Goal: Communication & Community: Answer question/provide support

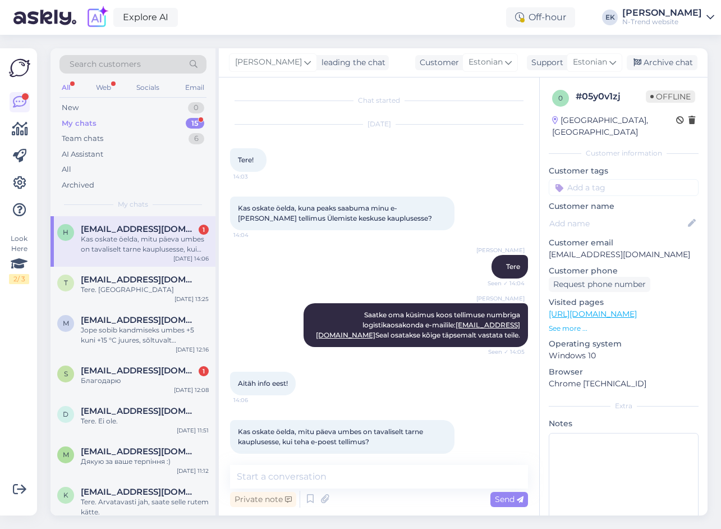
scroll to position [11, 0]
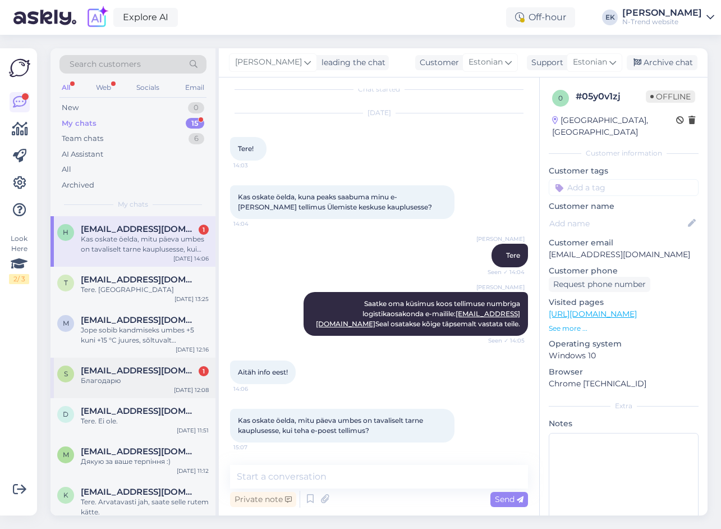
click at [130, 373] on span "[EMAIL_ADDRESS][DOMAIN_NAME]" at bounding box center [139, 370] width 117 height 10
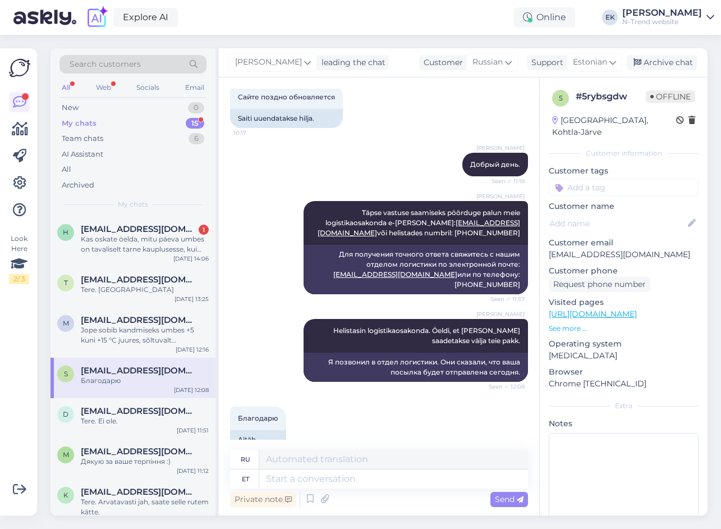
scroll to position [544, 0]
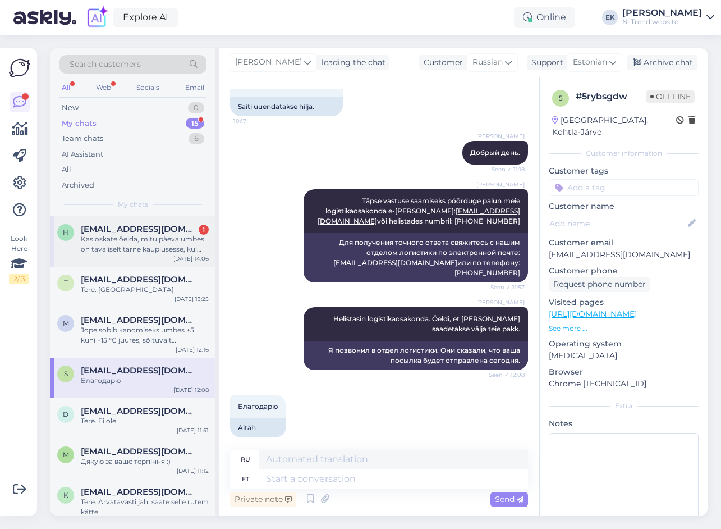
click at [130, 237] on div "Kas oskate öelda, mitu päeva umbes on tavaliselt tarne kauplusesse, kui teha e-…" at bounding box center [145, 244] width 128 height 20
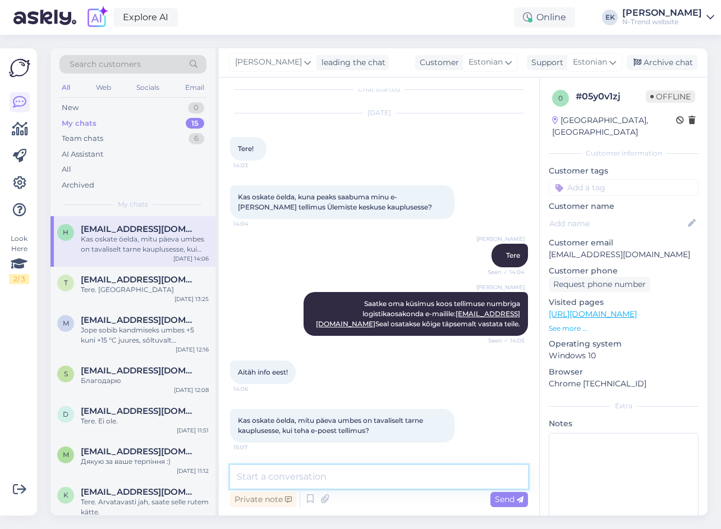
click at [263, 474] on textarea at bounding box center [379, 477] width 298 height 24
click at [269, 478] on textarea at bounding box center [379, 477] width 298 height 24
click at [300, 473] on textarea at bounding box center [379, 477] width 298 height 24
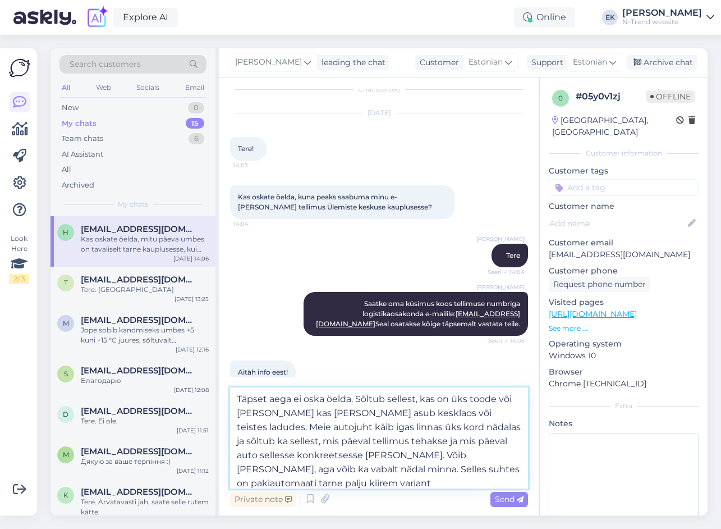
type textarea "Täpset aega ei oska öelda. Sõltub sellest, kas on üks toode või [PERSON_NAME] k…"
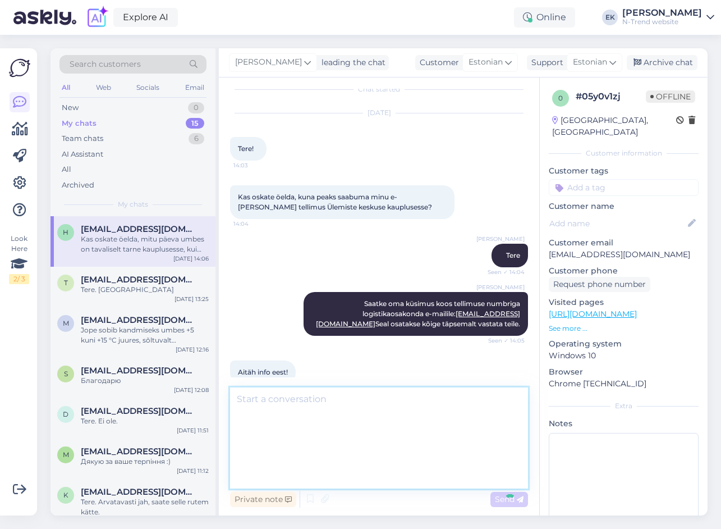
scroll to position [144, 0]
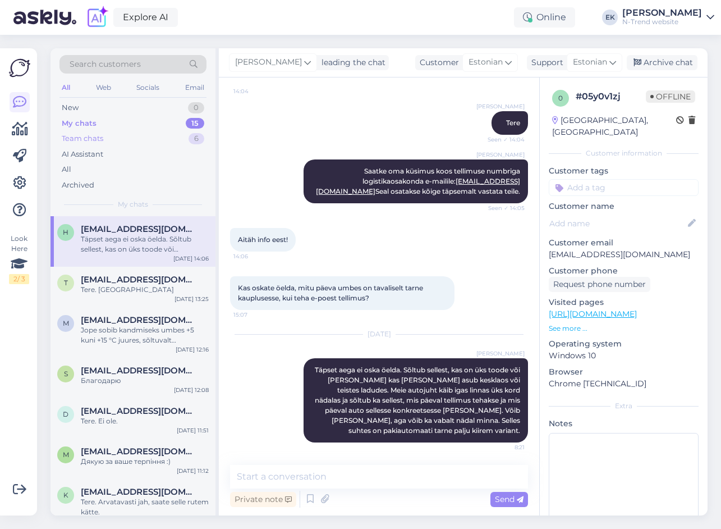
click at [87, 138] on div "Team chats" at bounding box center [83, 138] width 42 height 11
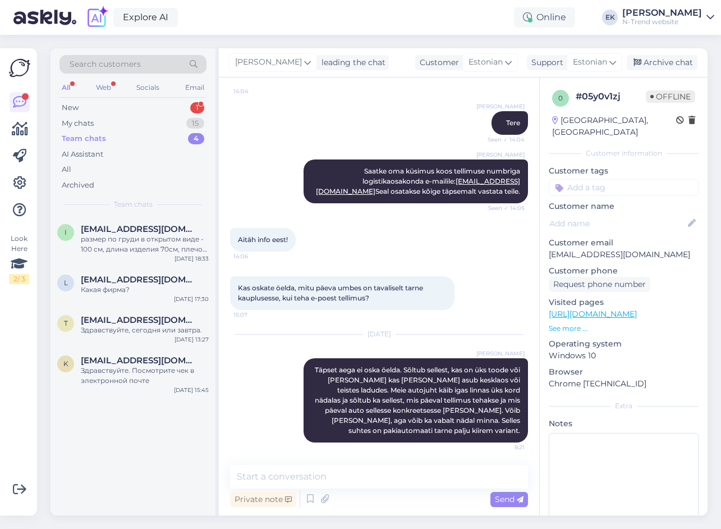
click at [77, 99] on div "Search customers All Web Socials Email New 1 My chats 15 Team chats 4 AI Assist…" at bounding box center [133, 132] width 165 height 168
click at [77, 102] on div "New 1" at bounding box center [133, 108] width 147 height 16
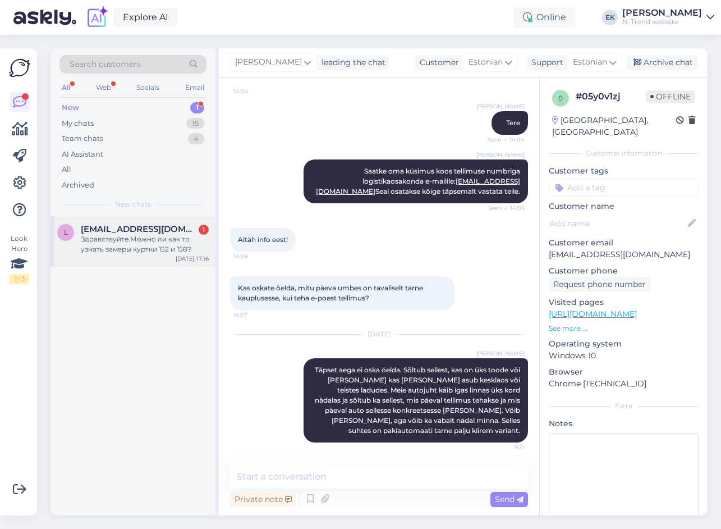
click at [109, 232] on span "[EMAIL_ADDRESS][DOMAIN_NAME]" at bounding box center [139, 229] width 117 height 10
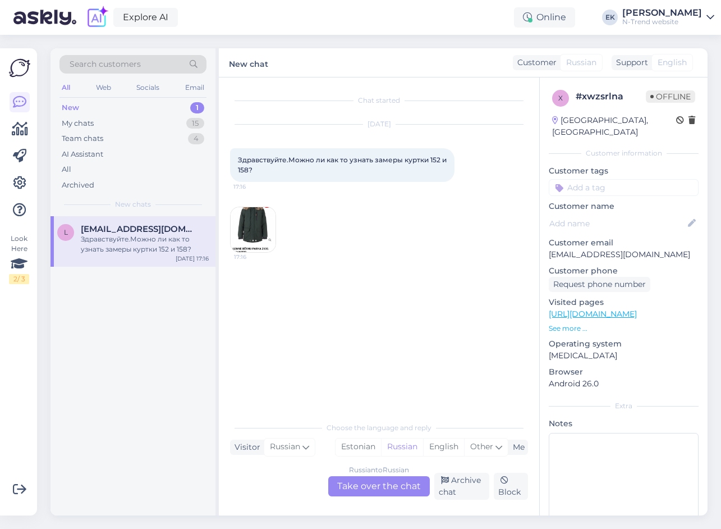
click at [254, 229] on img at bounding box center [253, 229] width 45 height 45
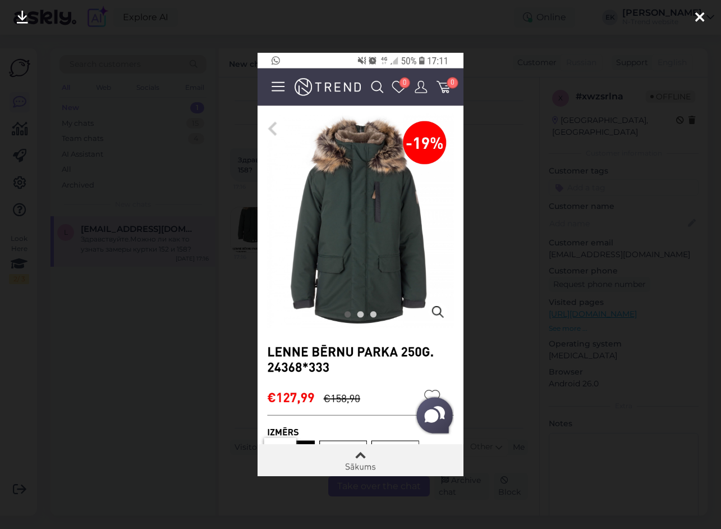
click at [698, 20] on icon at bounding box center [700, 18] width 9 height 15
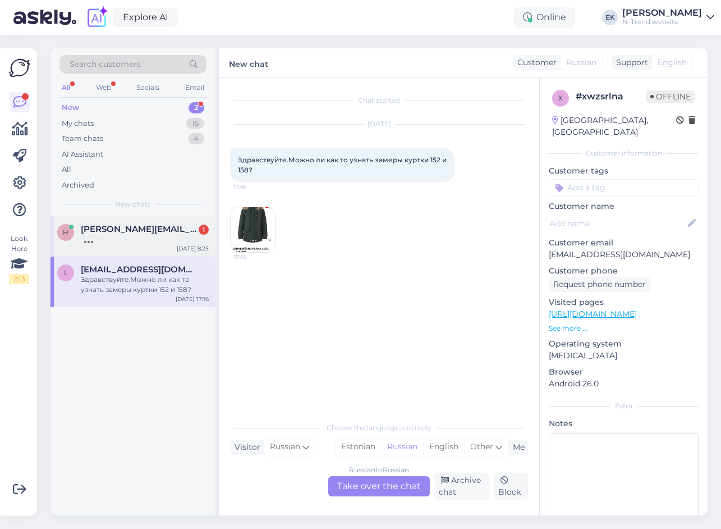
click at [132, 238] on div at bounding box center [145, 239] width 128 height 10
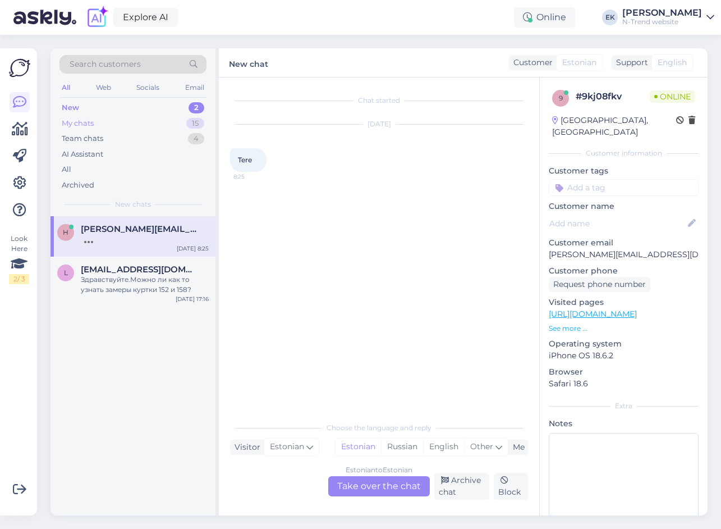
click at [75, 122] on div "My chats" at bounding box center [78, 123] width 32 height 11
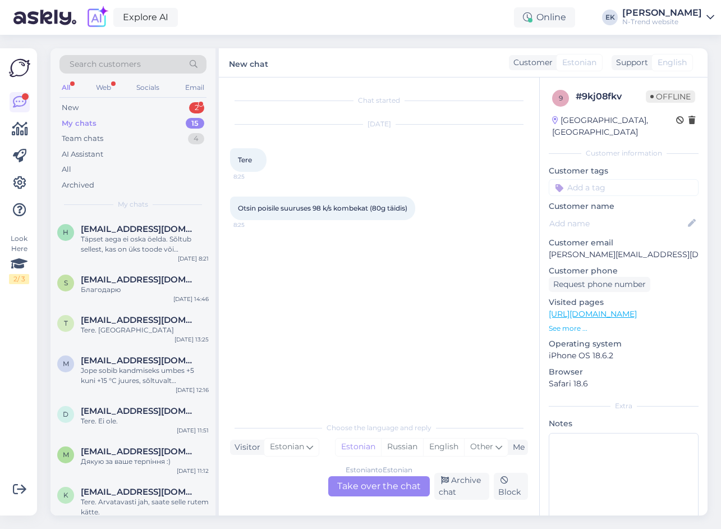
click at [373, 488] on div "Estonian to Estonian Take over the chat" at bounding box center [379, 486] width 102 height 20
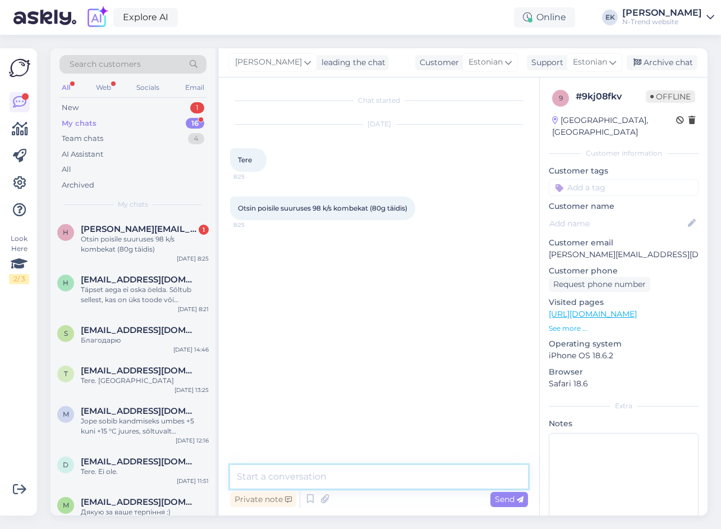
click at [271, 474] on textarea at bounding box center [379, 477] width 298 height 24
paste textarea "[URL][DOMAIN_NAME]"
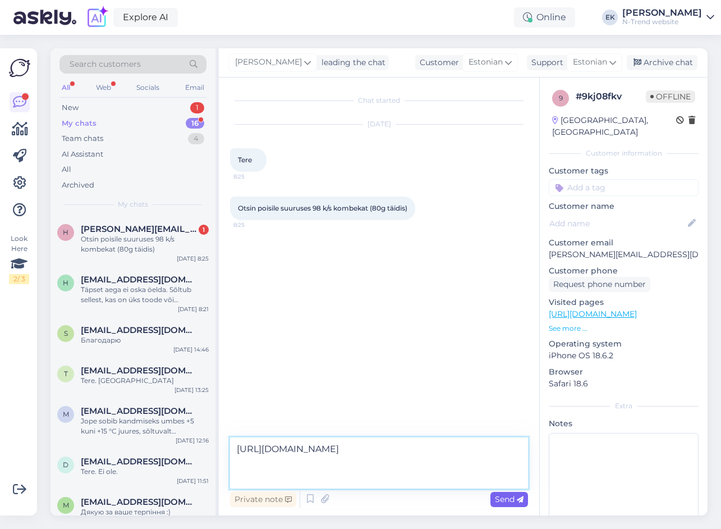
type textarea "[URL][DOMAIN_NAME]"
click at [501, 500] on span "Send" at bounding box center [509, 499] width 29 height 10
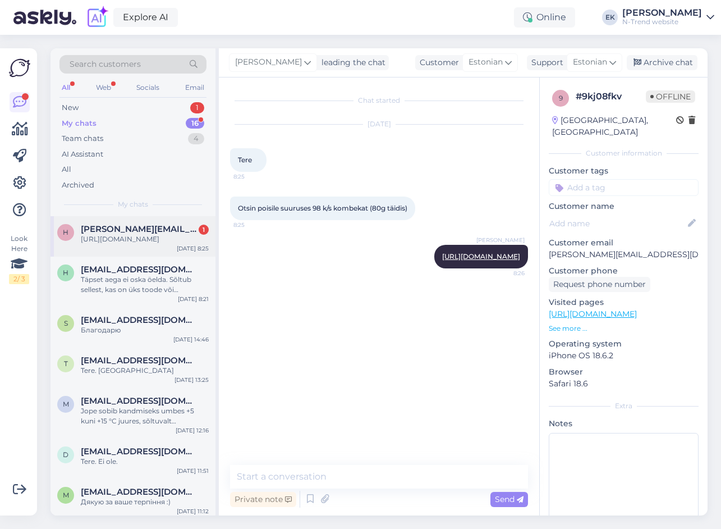
click at [158, 234] on div "[URL][DOMAIN_NAME]" at bounding box center [145, 239] width 128 height 10
click at [86, 105] on div "New 1" at bounding box center [133, 108] width 147 height 16
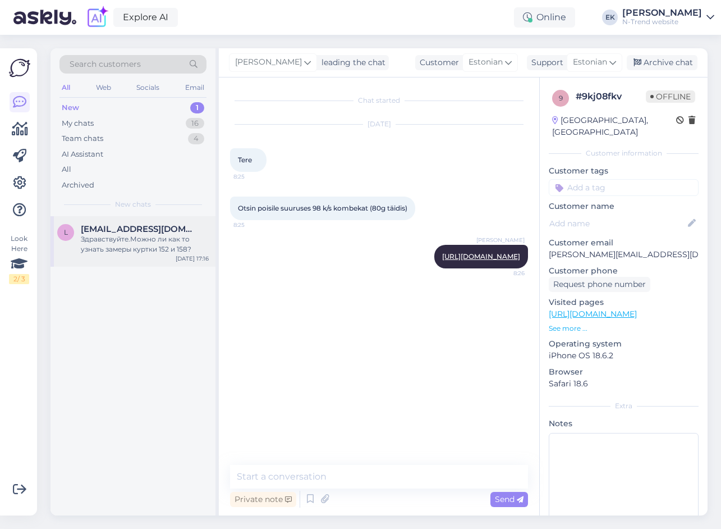
click at [138, 241] on div "Здравствуйте.Можно ли как то узнать замеры куртки 152 и 158?" at bounding box center [145, 244] width 128 height 20
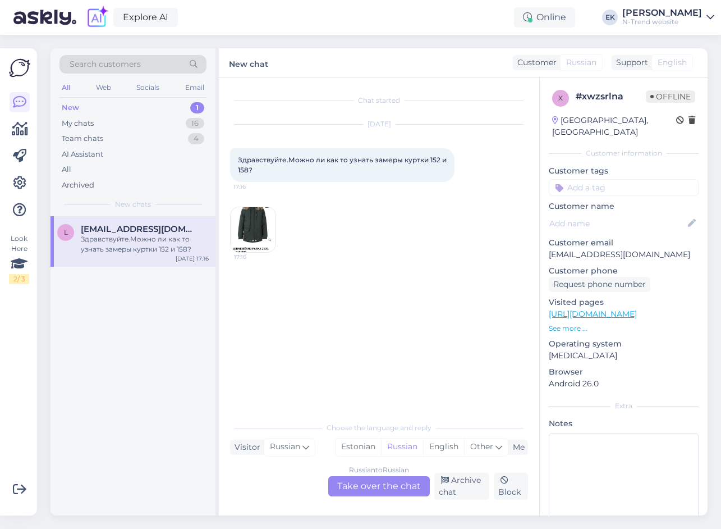
click at [250, 232] on img at bounding box center [253, 229] width 45 height 45
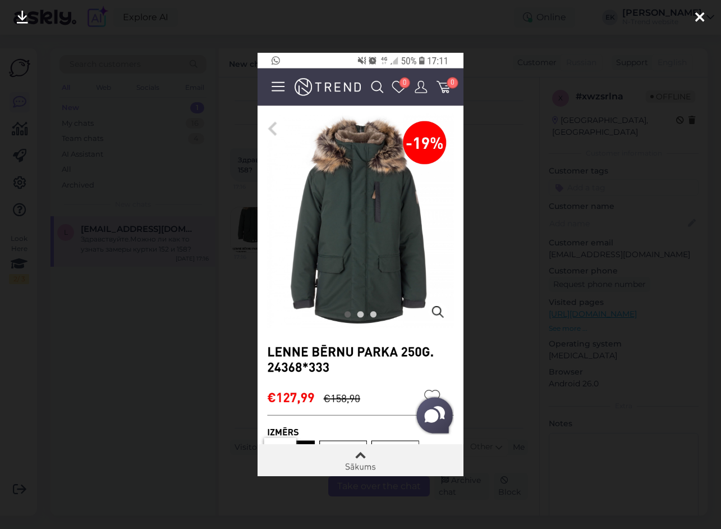
click at [694, 18] on div at bounding box center [700, 17] width 22 height 35
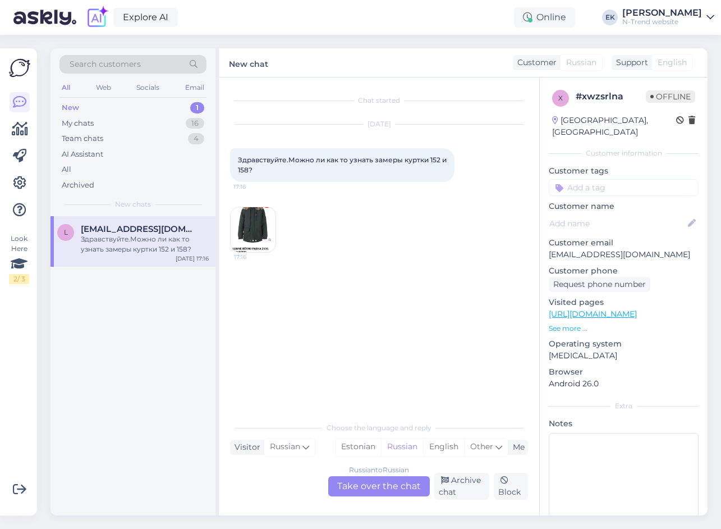
drag, startPoint x: 377, startPoint y: 488, endPoint x: 418, endPoint y: 377, distance: 118.7
click at [377, 488] on div "Russian to Russian Take over the chat" at bounding box center [379, 486] width 102 height 20
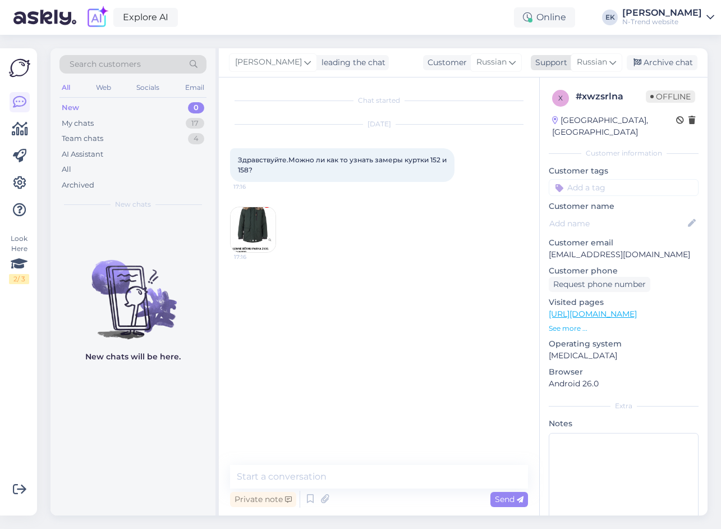
click at [596, 60] on span "Russian" at bounding box center [592, 62] width 30 height 12
click at [554, 110] on link "Estonian" at bounding box center [577, 112] width 124 height 18
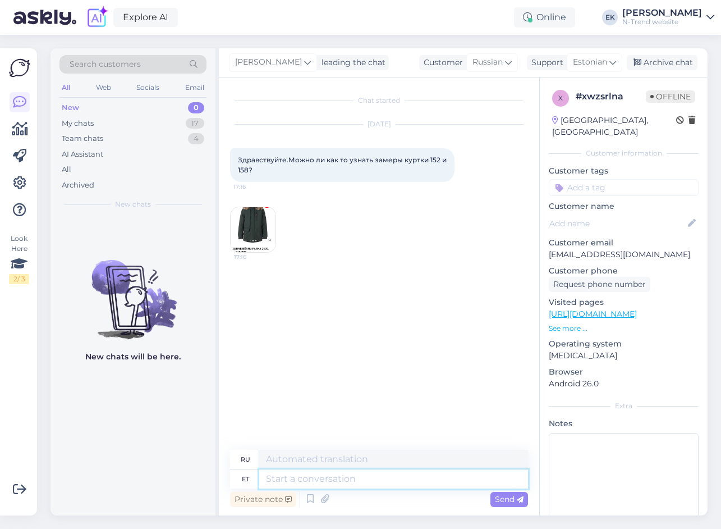
click at [273, 485] on textarea at bounding box center [393, 478] width 269 height 19
type textarea "Tere."
type textarea "Привет."
type textarea "Tere. Kirjutasin"
type textarea "Привет. Я написал."
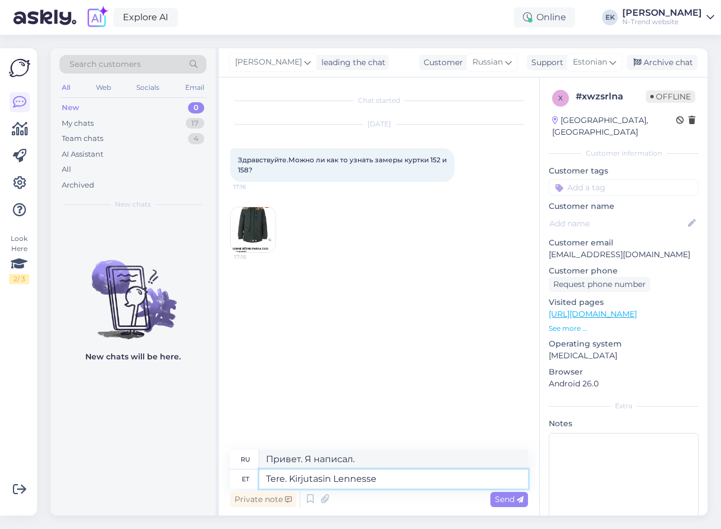
type textarea "Tere. Kirjutasin Lennesse"
type textarea "Привет. Я написал [PERSON_NAME]."
drag, startPoint x: 394, startPoint y: 482, endPoint x: 226, endPoint y: 480, distance: 168.4
click at [226, 480] on div "Chat started [DATE] Здравствуйте.Можно ли как то узнать замеры куртки 152 и 158…" at bounding box center [379, 296] width 321 height 438
type textarea "Vastan"
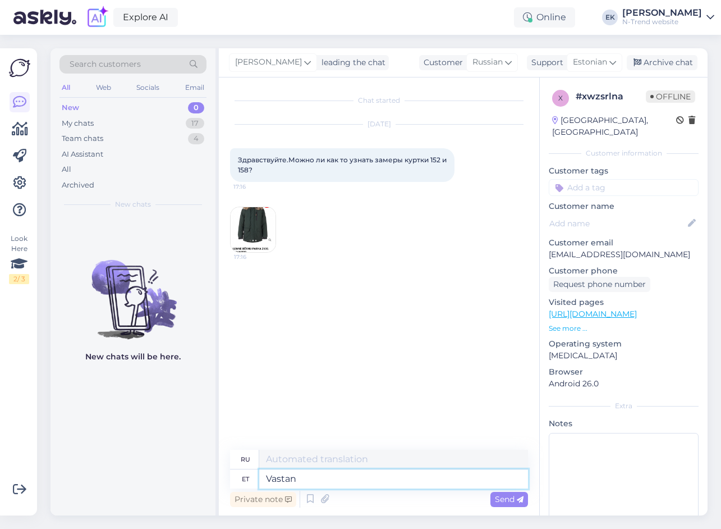
type textarea "Я отвечаю"
type textarea "[PERSON_NAME], ku"
type textarea "Я отвечу сразу,"
type textarea "Vastan kohe, kui s"
type textarea "Я отвечу как можно скорее."
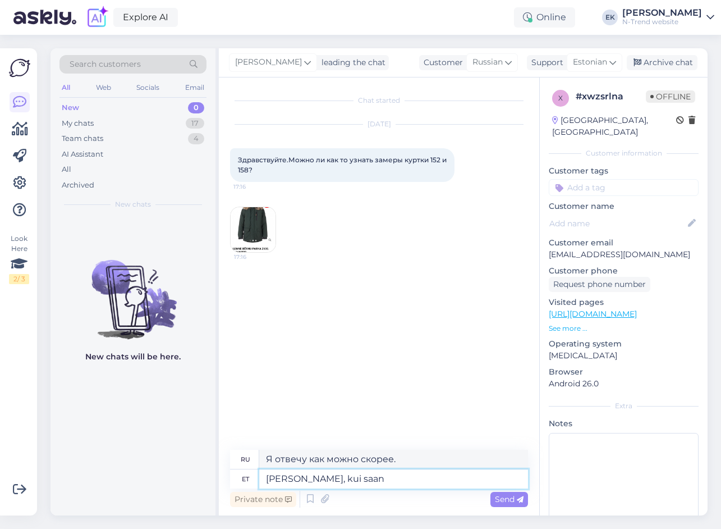
type textarea "[PERSON_NAME], kui saan"
type textarea "Я отвечу как только смогу."
type textarea "Vastan kohe, kui saan mõõdud"
type textarea "Я отвечу, как только получу размеры."
type textarea "Vastan kohe, kui saan mõõdud."
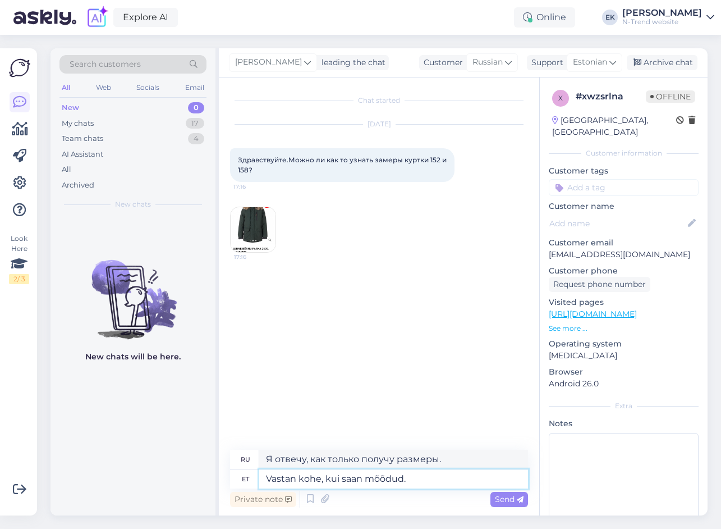
type textarea "Я отвечу, как только получу результаты измерений."
type textarea "Vastan kohe, kui saan mõõdud"
type textarea "Я отвечу, как только получу размеры."
type textarea "[PERSON_NAME], kui saan"
type textarea "Я отвечу как только смогу."
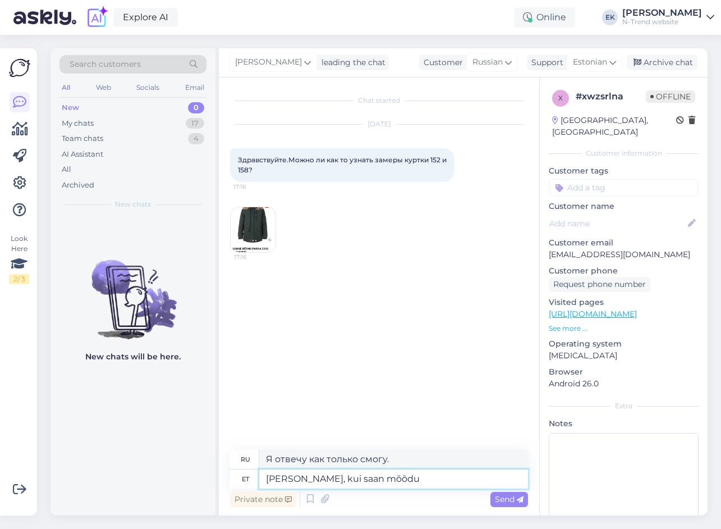
type textarea "Vastan kohe, kui saan mõõdud"
type textarea "Я отвечу, как только получу размеры."
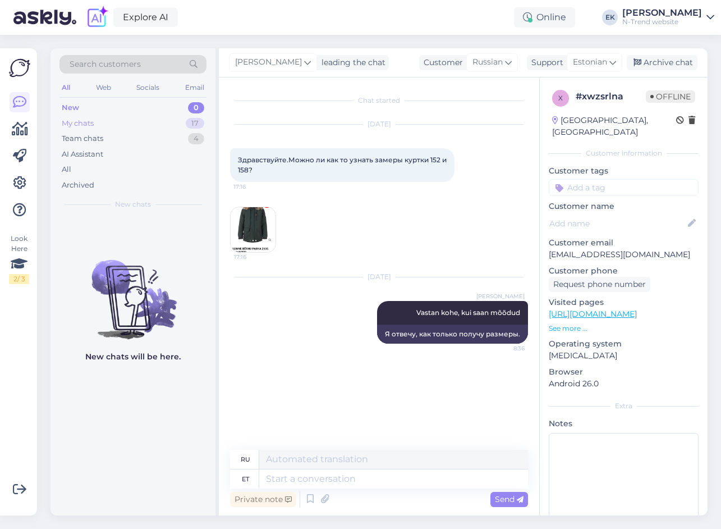
click at [65, 129] on div "My chats 17" at bounding box center [133, 124] width 147 height 16
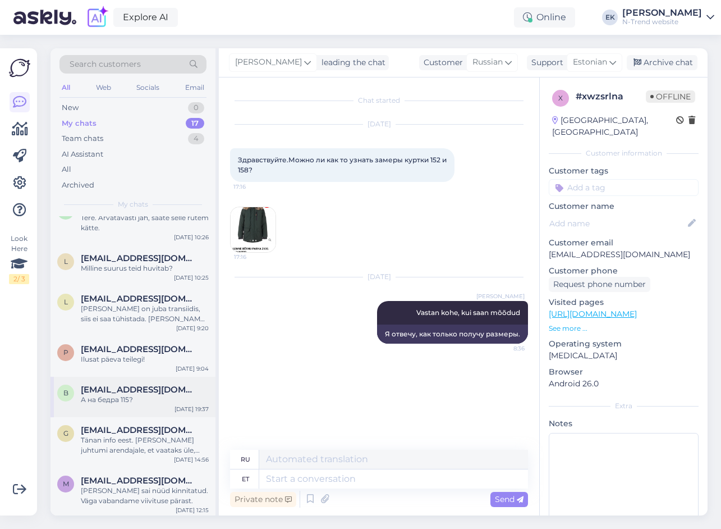
scroll to position [479, 0]
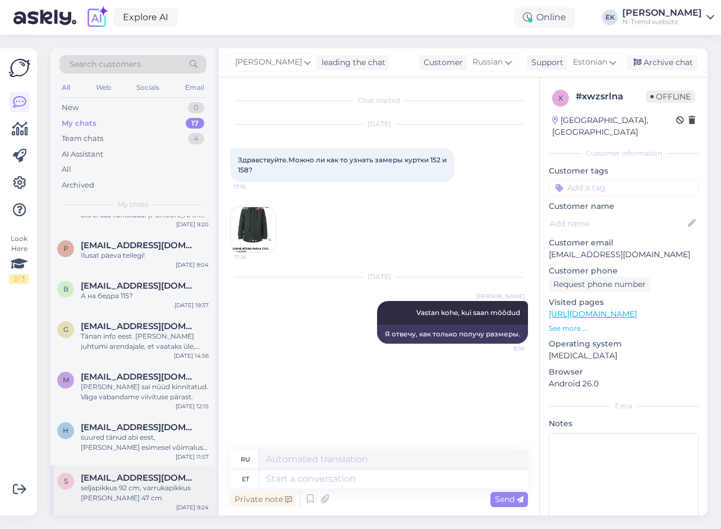
click at [118, 488] on div "seljapikkus 92 cm, varrukapikkus [PERSON_NAME] 47 cm" at bounding box center [145, 493] width 128 height 20
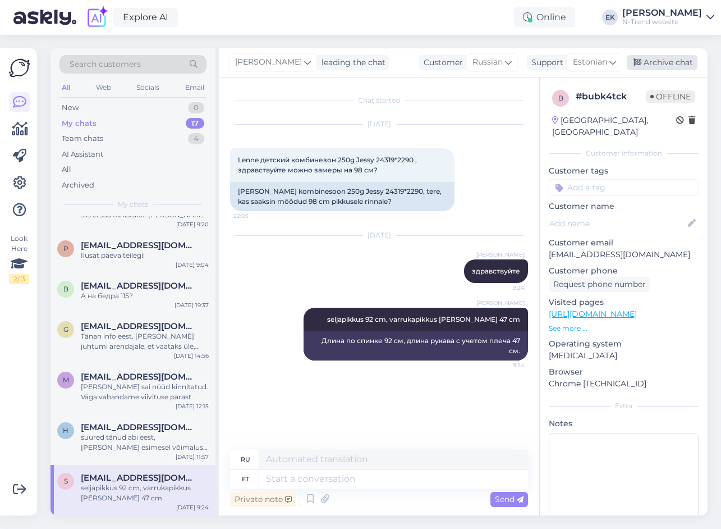
click at [653, 63] on div "Archive chat" at bounding box center [662, 62] width 71 height 15
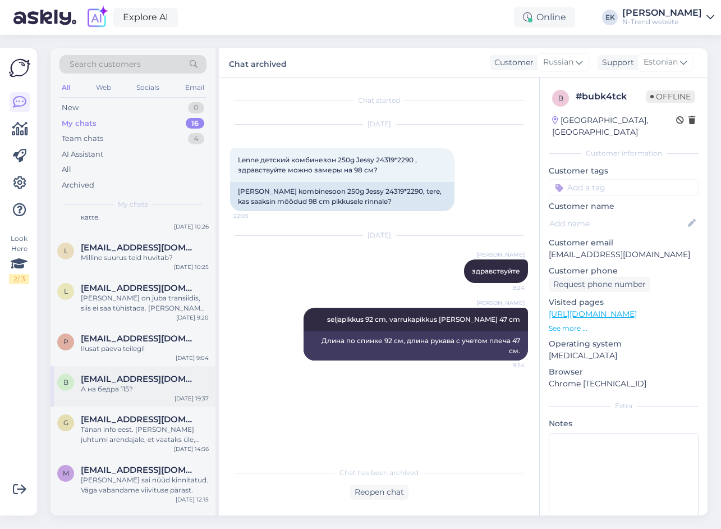
scroll to position [428, 0]
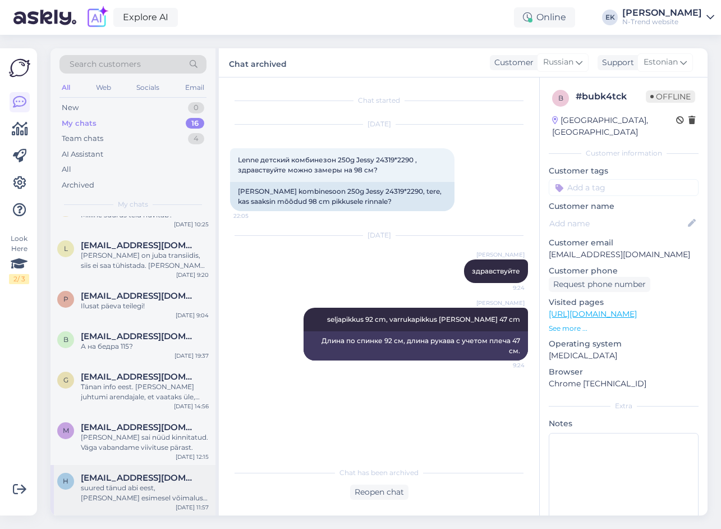
click at [139, 496] on div "suured tänud abi eest, [PERSON_NAME] esimesel võimalusel posti :)" at bounding box center [145, 493] width 128 height 20
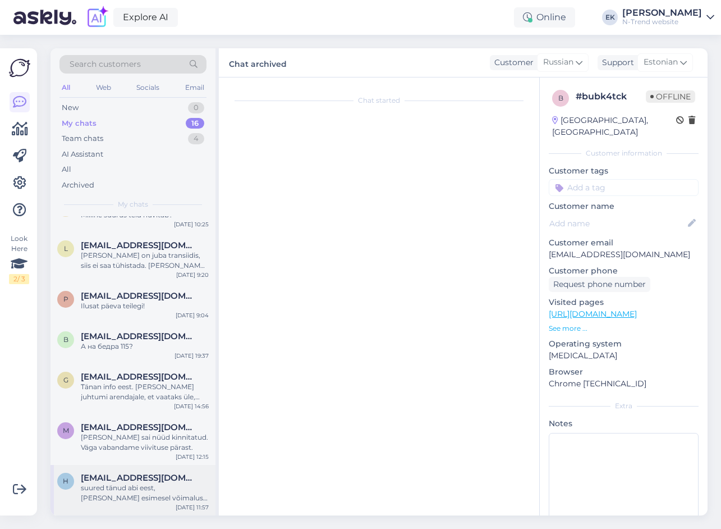
scroll to position [1044, 0]
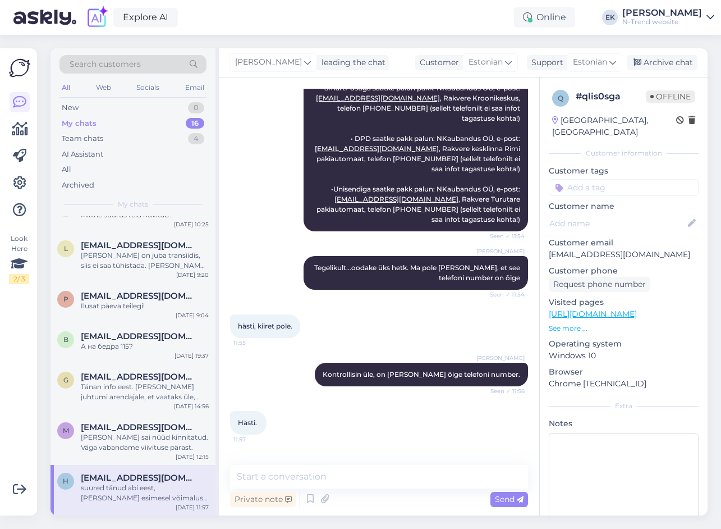
click at [666, 53] on div "[PERSON_NAME] leading the chat Customer Estonian Support Estonian est Estonian …" at bounding box center [463, 62] width 489 height 29
click at [663, 60] on div "Archive chat" at bounding box center [662, 62] width 71 height 15
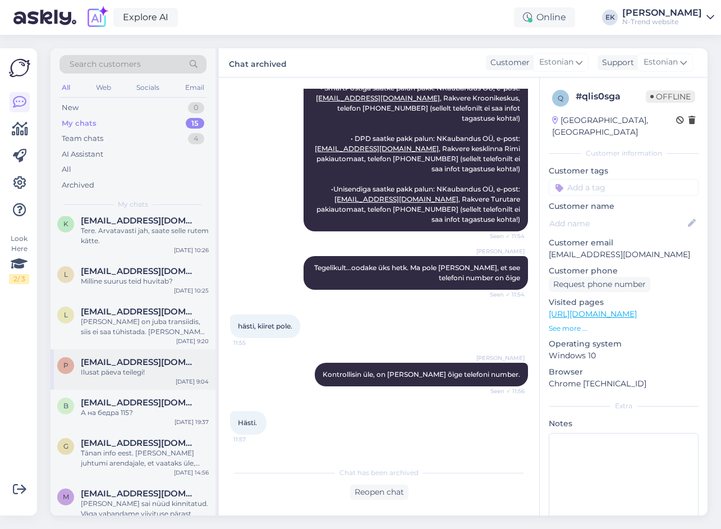
scroll to position [378, 0]
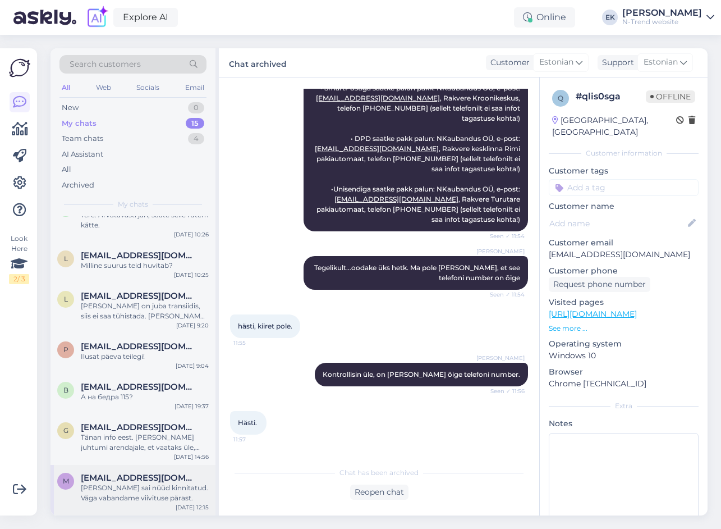
click at [135, 484] on div "[PERSON_NAME] sai nüüd kinnitatud. Väga vabandame viivituse pärast." at bounding box center [145, 493] width 128 height 20
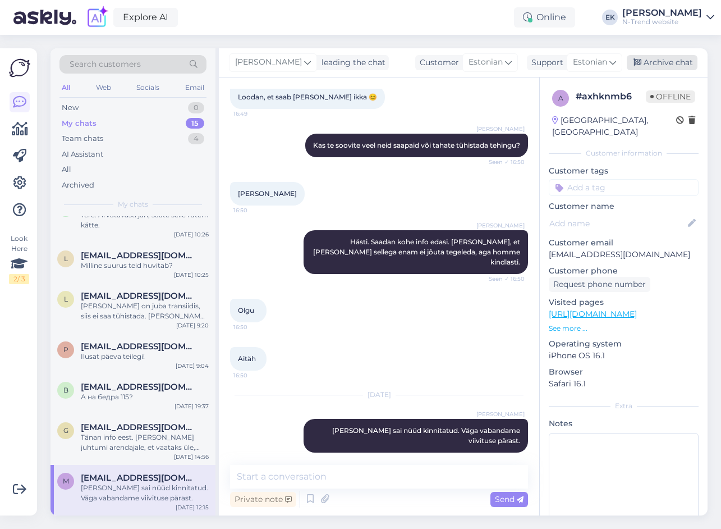
click at [675, 65] on div "Archive chat" at bounding box center [662, 62] width 71 height 15
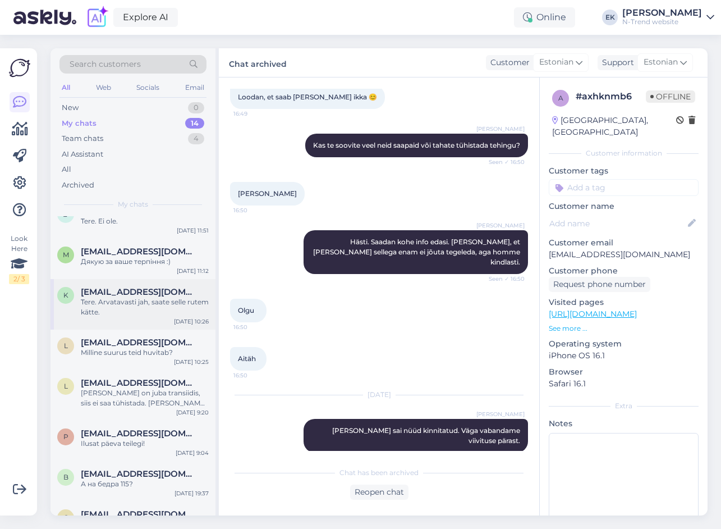
scroll to position [327, 0]
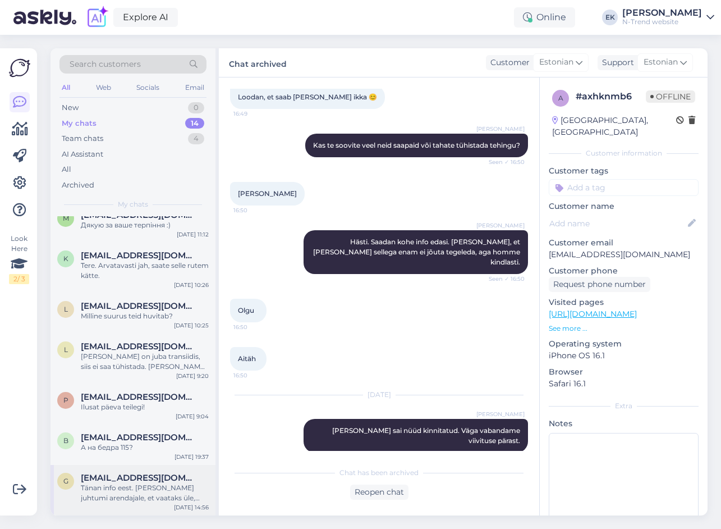
click at [106, 491] on div "Tänan info eest. [PERSON_NAME] juhtumi arendajale, et vaataks üle, milles probl…" at bounding box center [145, 493] width 128 height 20
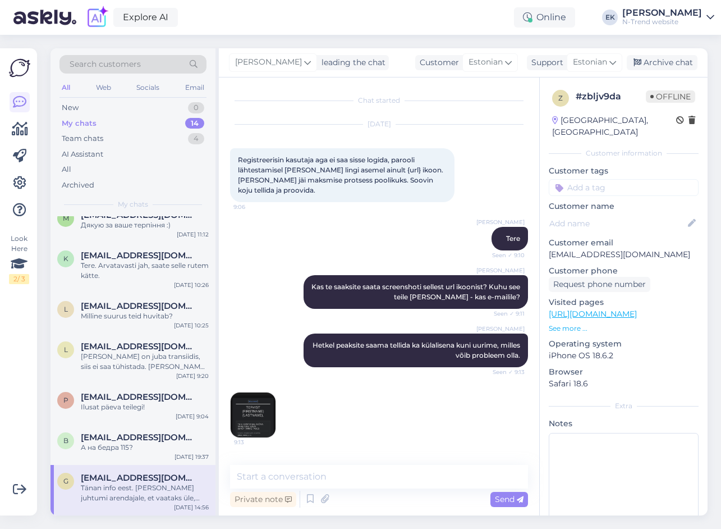
scroll to position [946, 0]
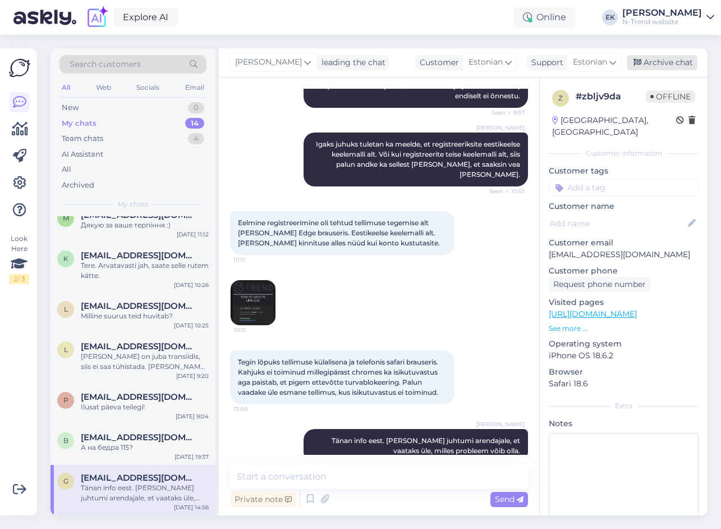
click at [670, 61] on div "Archive chat" at bounding box center [662, 62] width 71 height 15
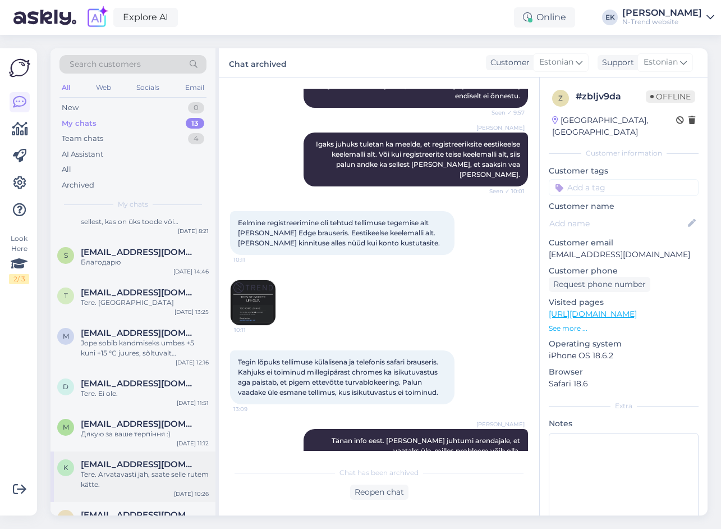
scroll to position [277, 0]
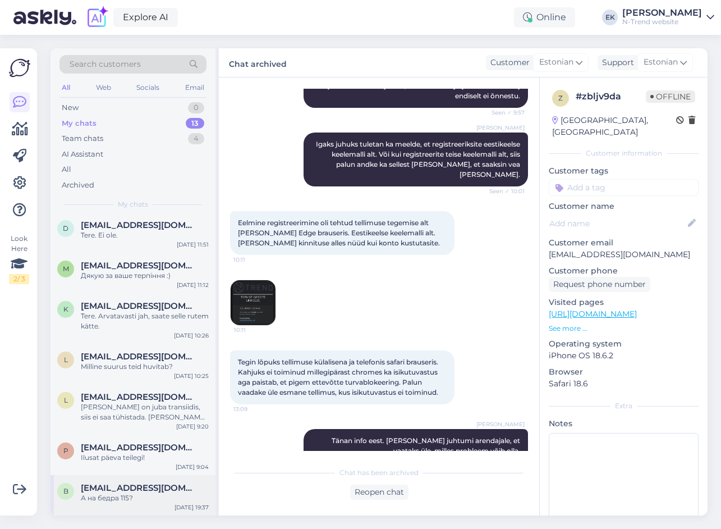
click at [115, 492] on span "[EMAIL_ADDRESS][DOMAIN_NAME]" at bounding box center [139, 488] width 117 height 10
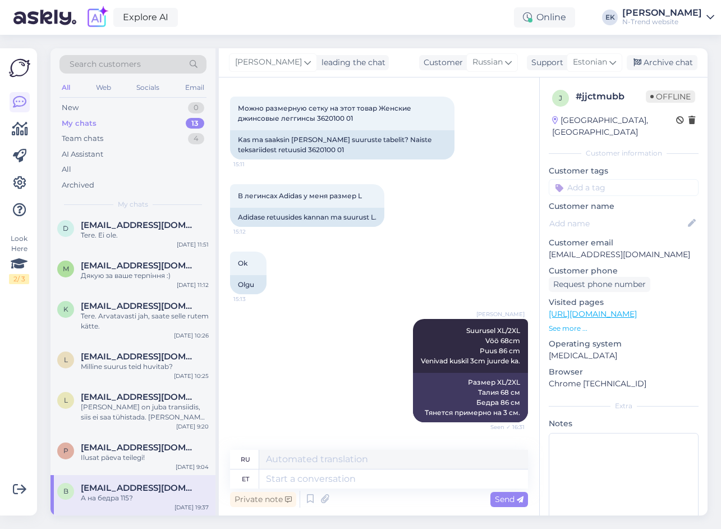
scroll to position [0, 0]
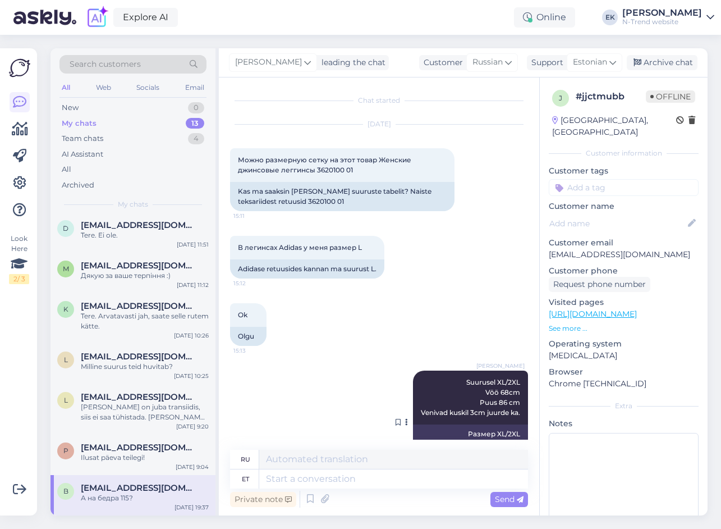
drag, startPoint x: 458, startPoint y: 381, endPoint x: 519, endPoint y: 414, distance: 69.3
click at [519, 414] on div "[PERSON_NAME] Suurusel XL/2XL Vöö 68cm Puus 86 cm Venivad kuskil 3cm juurde ka.…" at bounding box center [470, 398] width 115 height 54
copy span "Suurusel XL/2XL Vöö 68cm Puus 86 cm Venivad kuskil 3cm juurde ka."
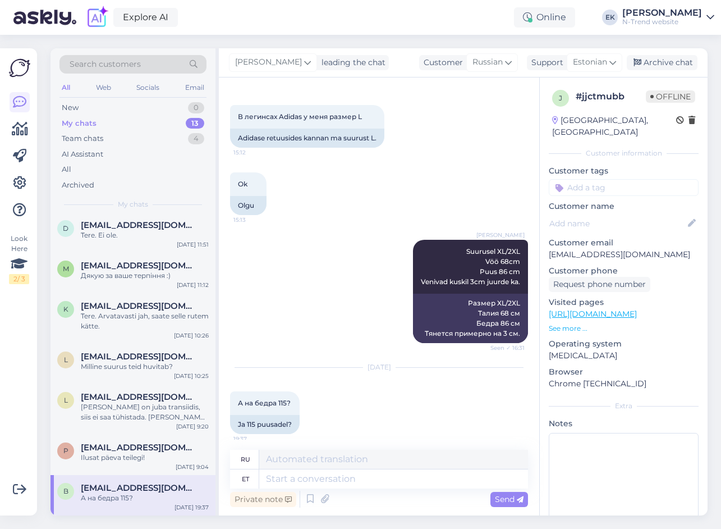
scroll to position [138, 0]
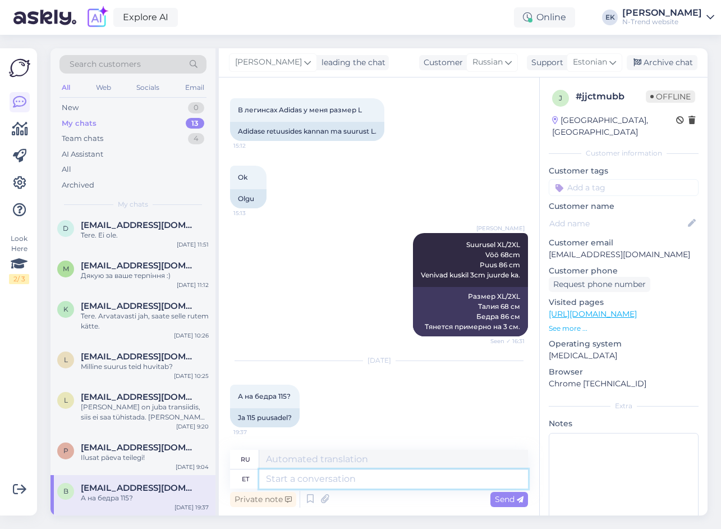
click at [309, 477] on textarea at bounding box center [393, 478] width 269 height 19
paste textarea "2XL/3XL sobib umbes puusale 96–99 cm 4XL/5XL sobib umbes puusale 106–109 cm 5XL…"
type textarea "2XL/3XL sobib umbes puusale 96–99 cm 4XL/5XL sobib umbes puusale 106–109 cm 5XL…"
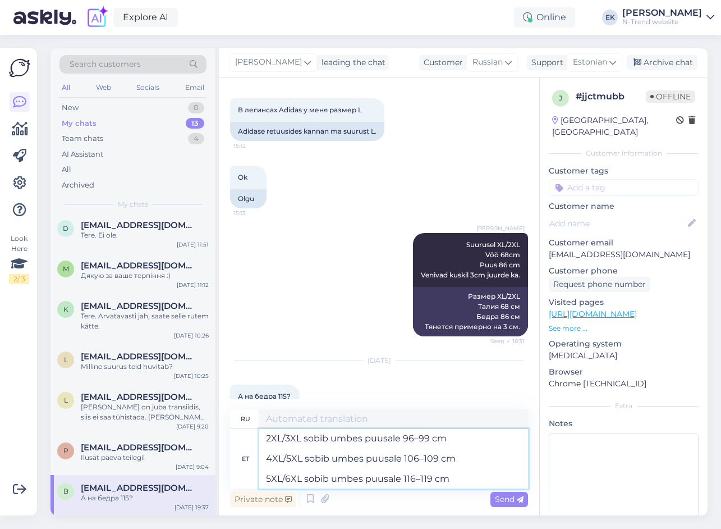
type textarea "2XL/3XL подходит примерно для бедер 96–99 см 4XL/5XL подходит примерно для беде…"
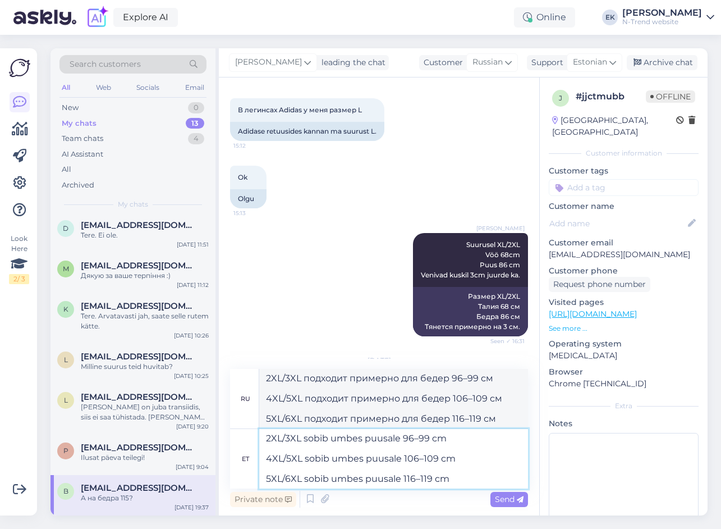
drag, startPoint x: 467, startPoint y: 460, endPoint x: 230, endPoint y: 424, distance: 239.6
click at [230, 424] on div "ru 2XL/3XL подходит примерно для бедер 96–99 см 4XL/5XL подходит примерно для б…" at bounding box center [379, 429] width 298 height 120
type textarea "5XL/6XL sobib umbes puusale 116–119 cm"
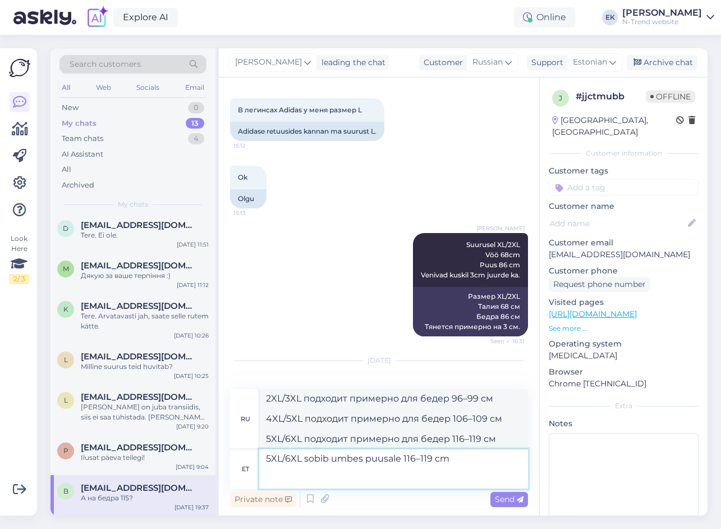
click at [266, 482] on textarea "5XL/6XL sobib umbes puusale 116–119 cm" at bounding box center [393, 468] width 269 height 39
type textarea "5XL/6XL подходит примерно на бедра 116–119 см."
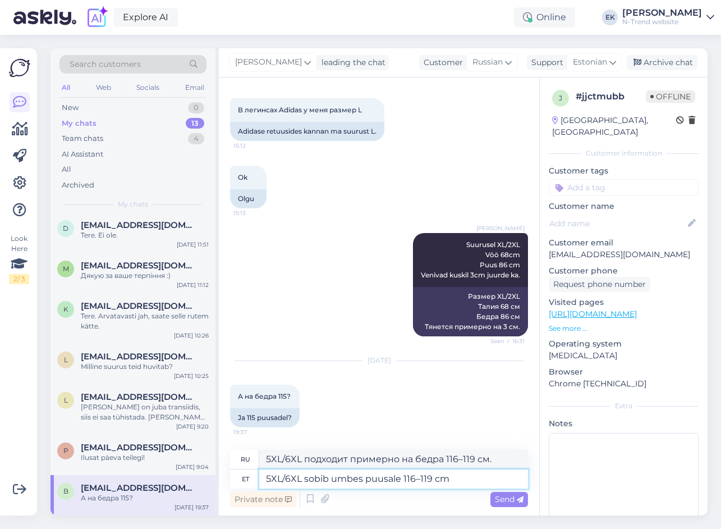
drag, startPoint x: 449, startPoint y: 478, endPoint x: 306, endPoint y: 479, distance: 143.2
click at [306, 479] on textarea "5XL/6XL sobib umbes puusale 116–119 cm" at bounding box center [393, 478] width 269 height 19
type textarea "5XL/6XL"
type textarea "5XL/6XL äkki?"
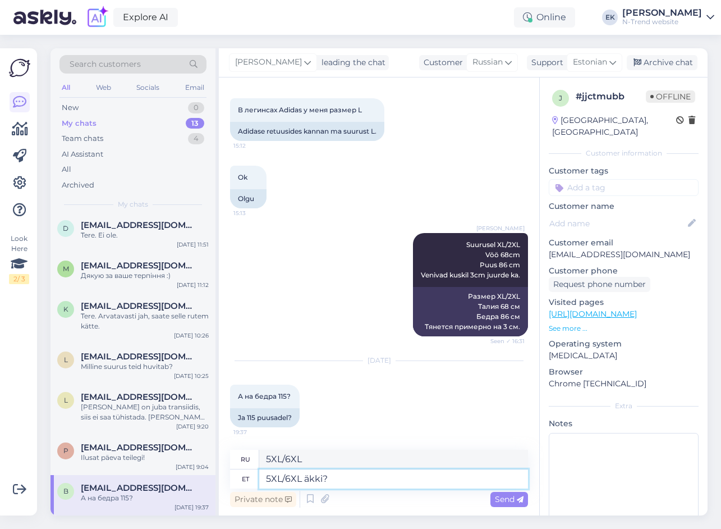
type textarea "Может быть 5XL/6XL?"
type textarea "5XL/6XL äkki"
type textarea "5XL/6XL внезапно"
type textarea "5XL/6XL"
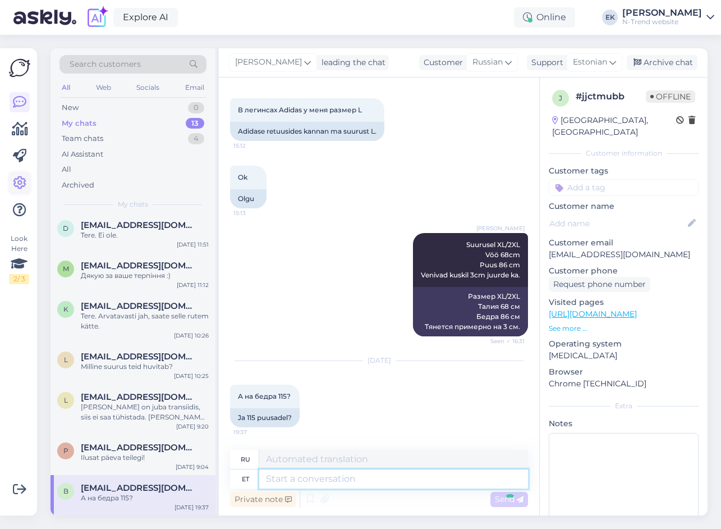
scroll to position [228, 0]
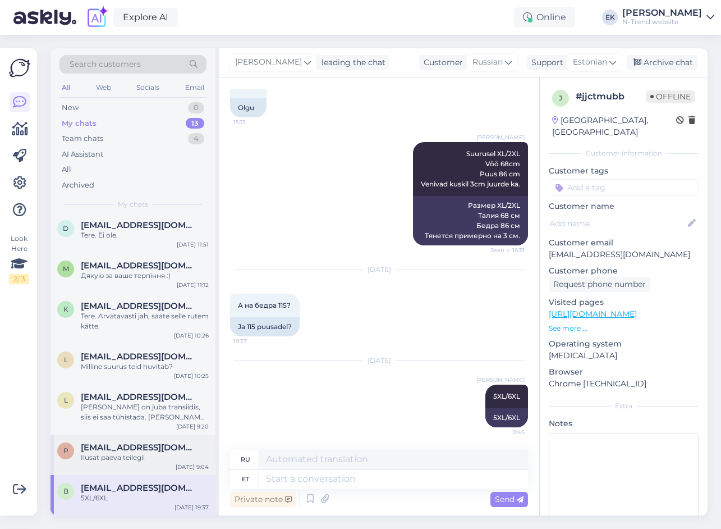
click at [161, 455] on div "Ilusat päeva teilegi!" at bounding box center [145, 457] width 128 height 10
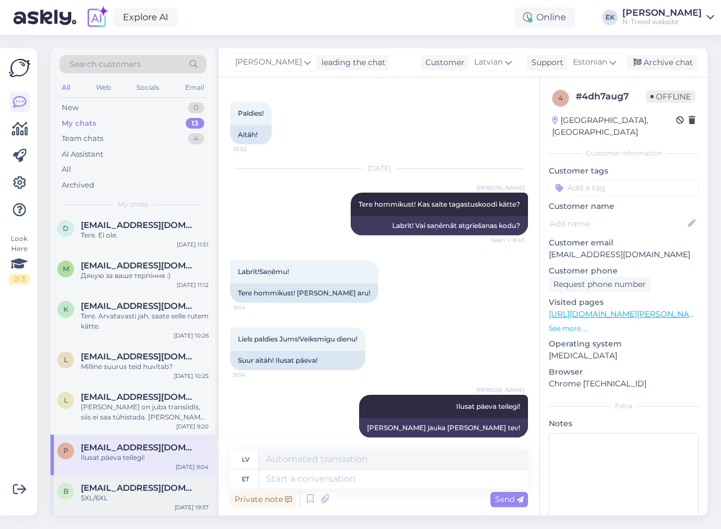
click at [161, 490] on span "[EMAIL_ADDRESS][DOMAIN_NAME]" at bounding box center [139, 488] width 117 height 10
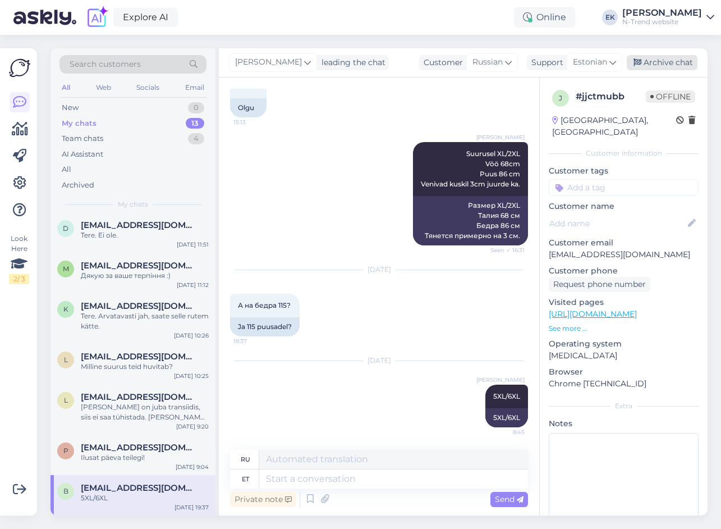
click at [666, 62] on div "Archive chat" at bounding box center [662, 62] width 71 height 15
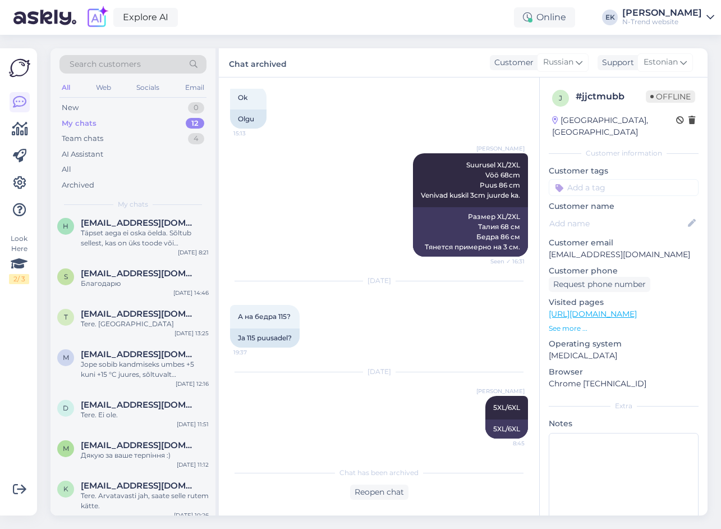
scroll to position [0, 0]
